Goal: Information Seeking & Learning: Learn about a topic

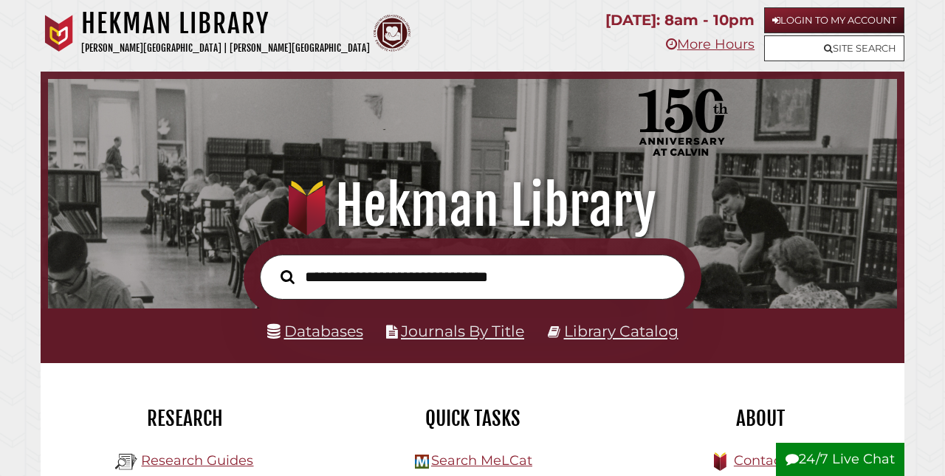
click at [821, 21] on link "Login to My Account" at bounding box center [835, 20] width 140 height 26
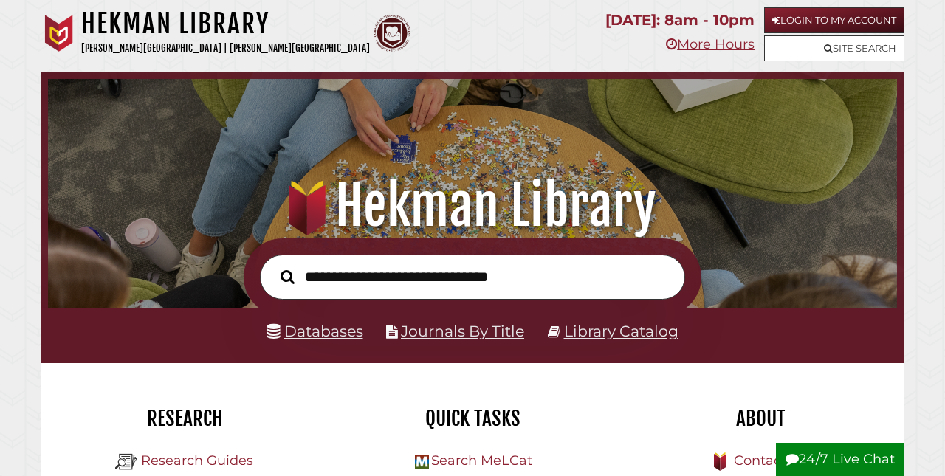
scroll to position [281, 842]
click at [325, 329] on link "Databases" at bounding box center [315, 331] width 96 height 18
click at [830, 20] on link "Login to My Account" at bounding box center [835, 20] width 140 height 26
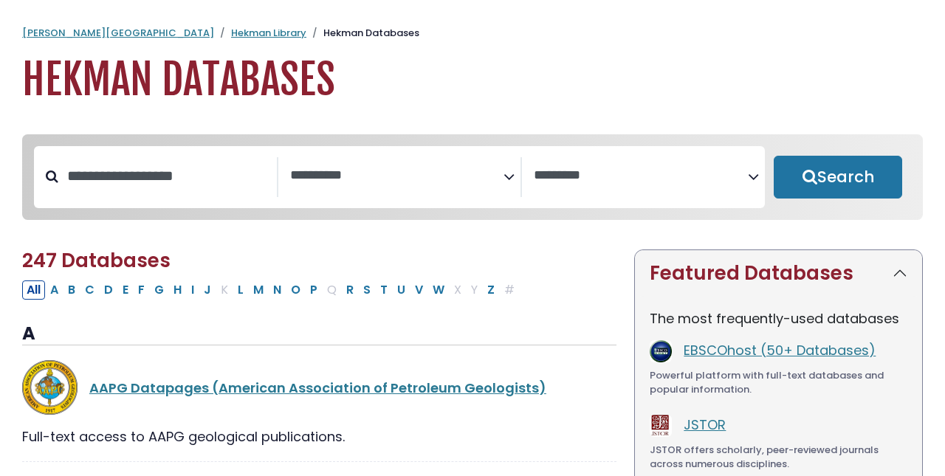
select select "Database Subject Filter"
select select "Database Vendors Filter"
click at [157, 178] on input "Search database by title or keyword" at bounding box center [167, 176] width 219 height 24
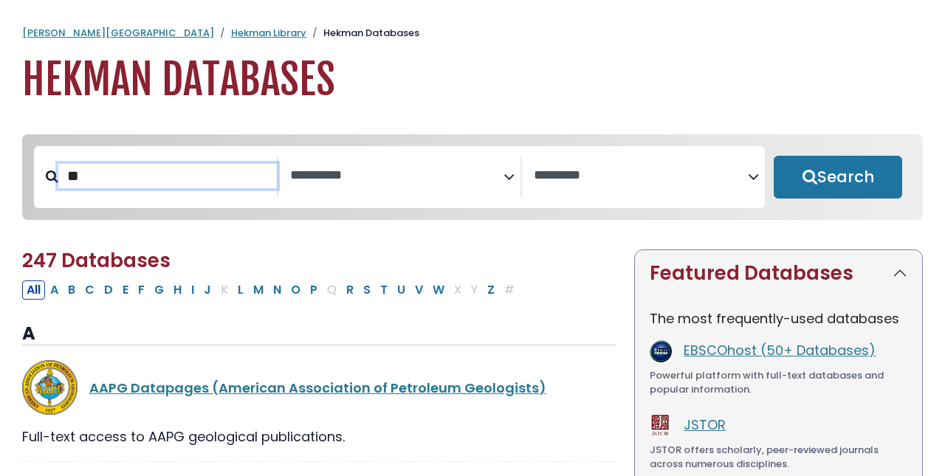
type input "*"
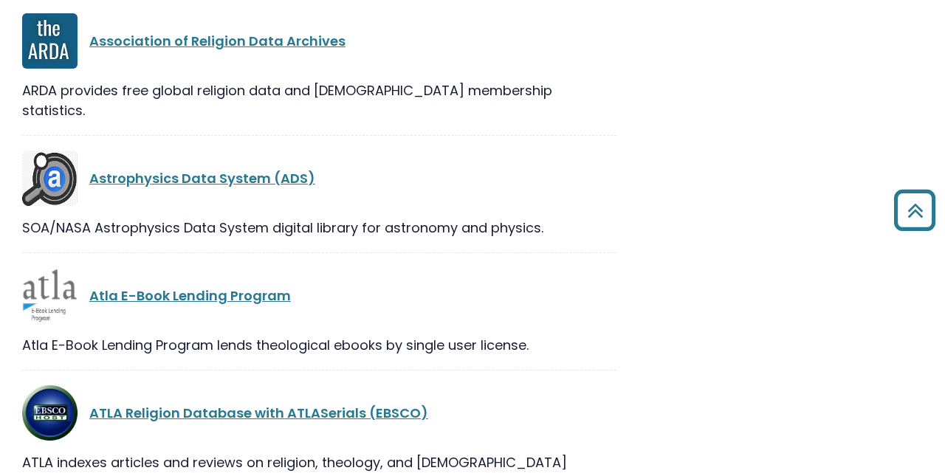
scroll to position [3929, 0]
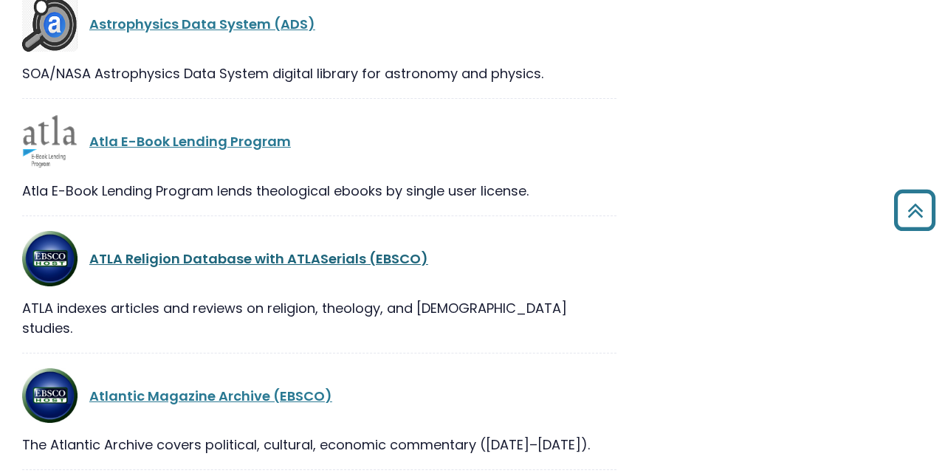
click at [205, 250] on link "ATLA Religion Database with ATLASerials (EBSCO)" at bounding box center [258, 259] width 339 height 18
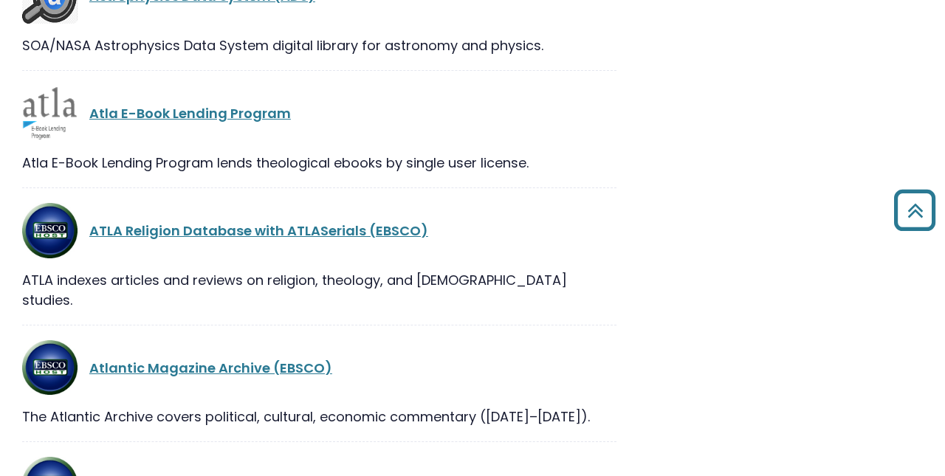
scroll to position [3963, 0]
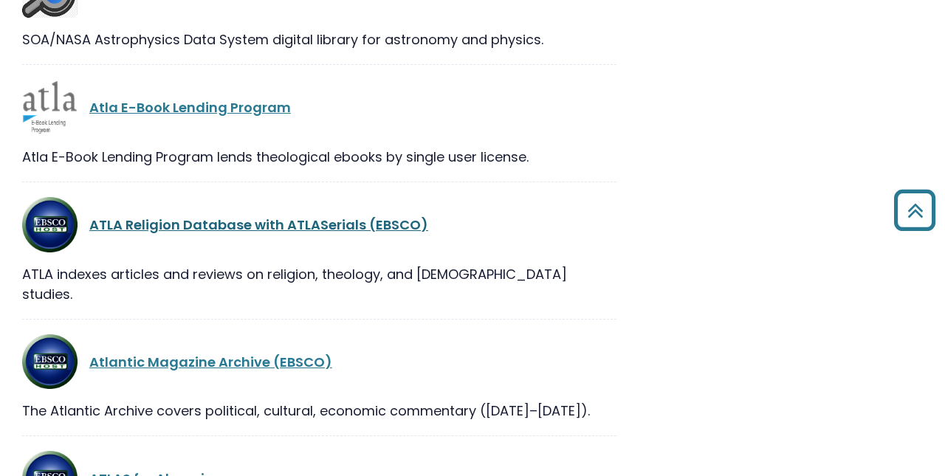
click at [235, 216] on link "ATLA Religion Database with ATLASerials (EBSCO)" at bounding box center [258, 225] width 339 height 18
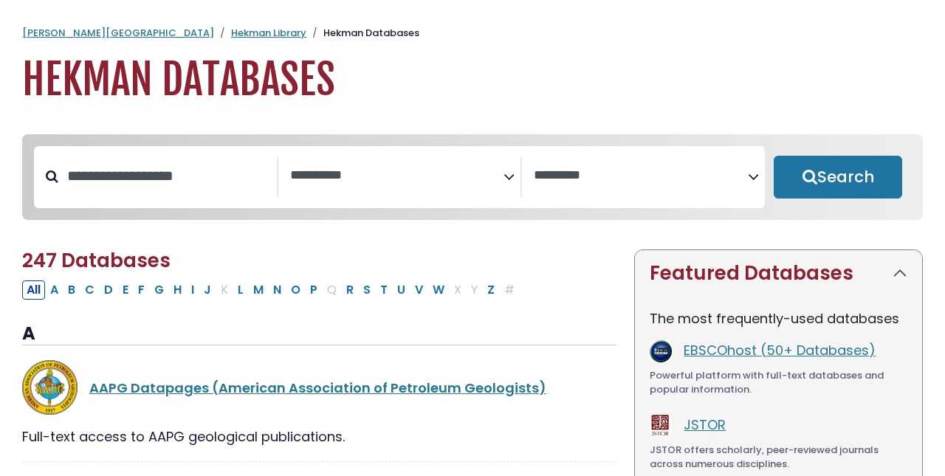
scroll to position [0, 0]
select select "Database Subject Filter"
select select "Database Vendors Filter"
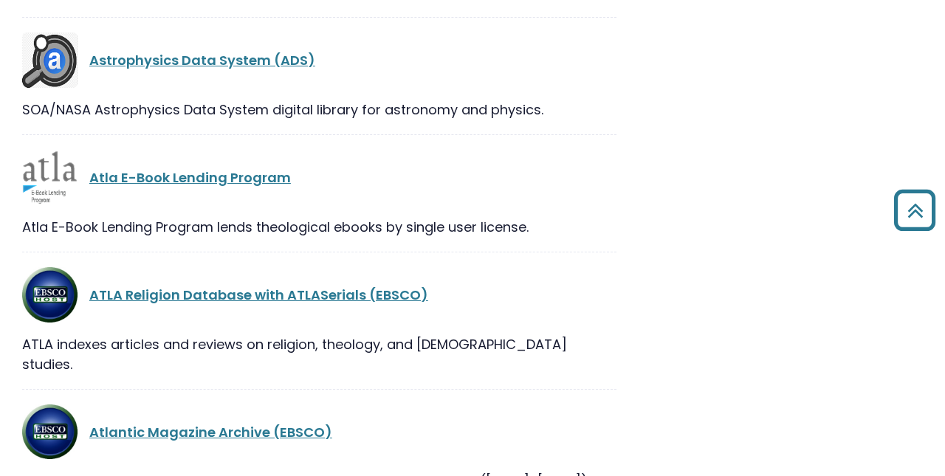
scroll to position [3904, 0]
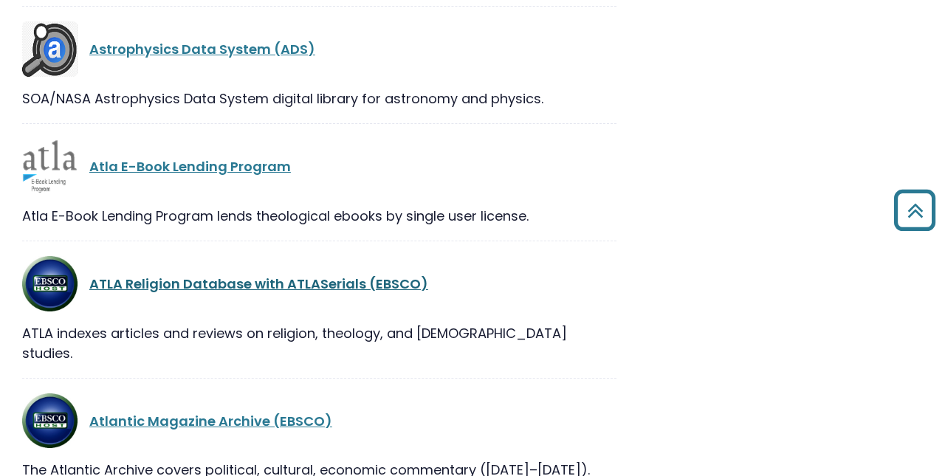
click at [242, 275] on link "ATLA Religion Database with ATLASerials (EBSCO)" at bounding box center [258, 284] width 339 height 18
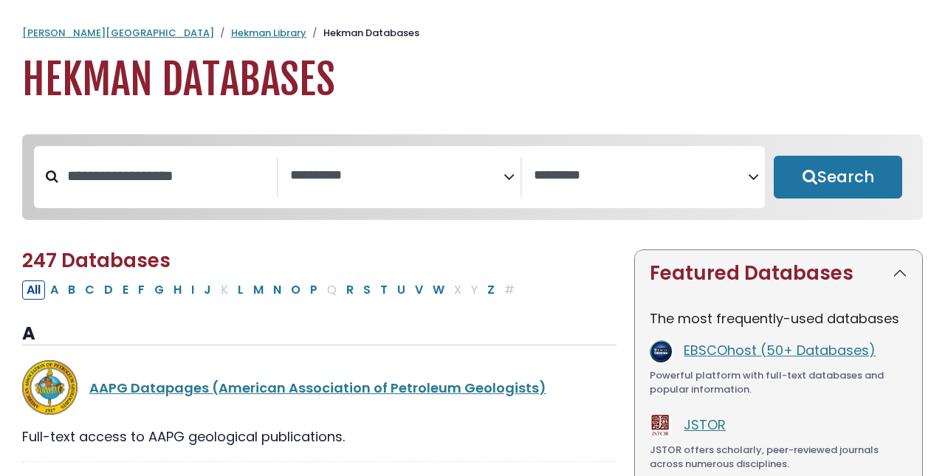
scroll to position [0, 0]
click at [231, 31] on link "Hekman Library" at bounding box center [268, 33] width 75 height 14
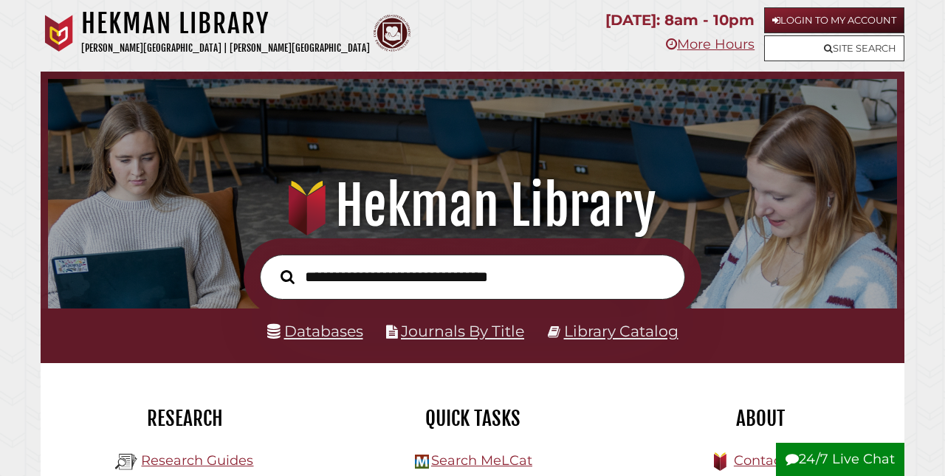
scroll to position [281, 842]
type input "**"
click at [824, 20] on link "Login to My Account" at bounding box center [835, 20] width 140 height 26
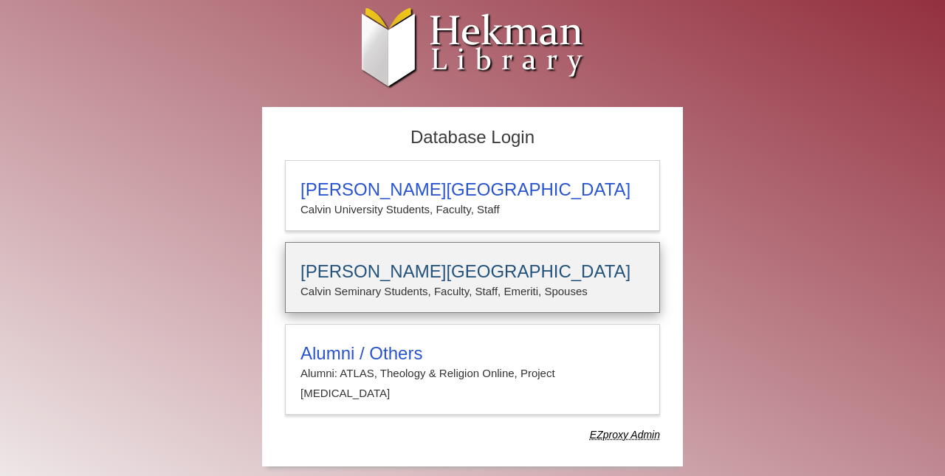
click at [425, 276] on h3 "Calvin Theological Seminary" at bounding box center [473, 271] width 344 height 21
